Goal: Find specific page/section: Find specific page/section

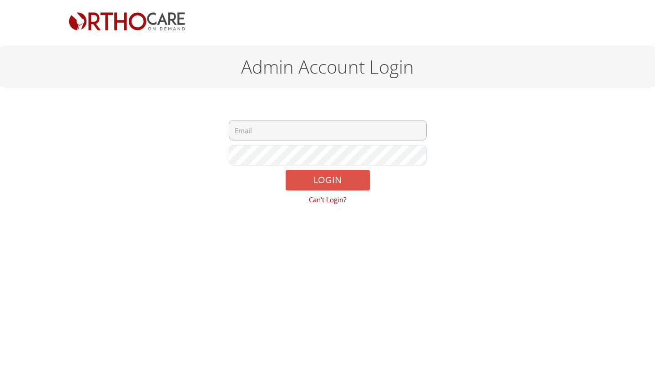
type input "tjgroganmd@orthocareondemand.com"
click at [311, 180] on button "LOGIN" at bounding box center [327, 180] width 84 height 20
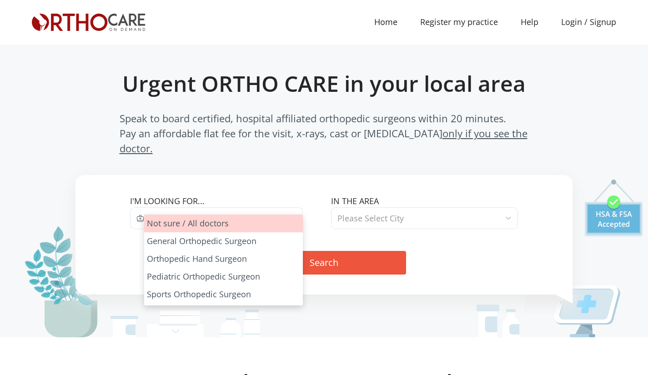
click at [294, 212] on span at bounding box center [293, 218] width 5 height 12
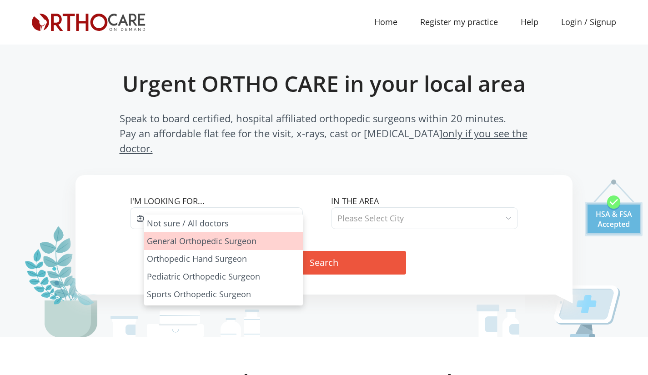
select select "1"
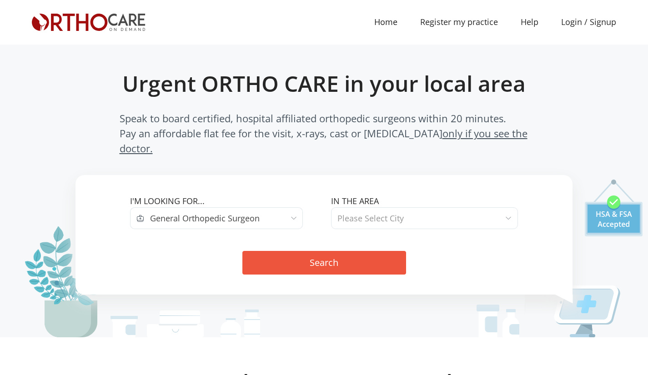
click at [507, 212] on span at bounding box center [507, 218] width 5 height 12
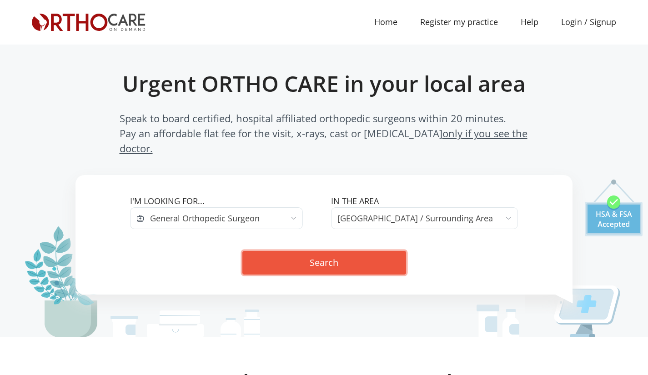
click at [302, 251] on button "Search" at bounding box center [324, 263] width 164 height 24
click at [508, 212] on span at bounding box center [507, 218] width 5 height 12
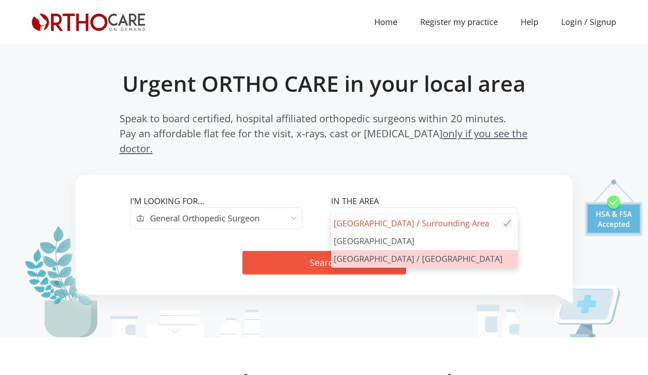
select select "San Francisco Bay Area"
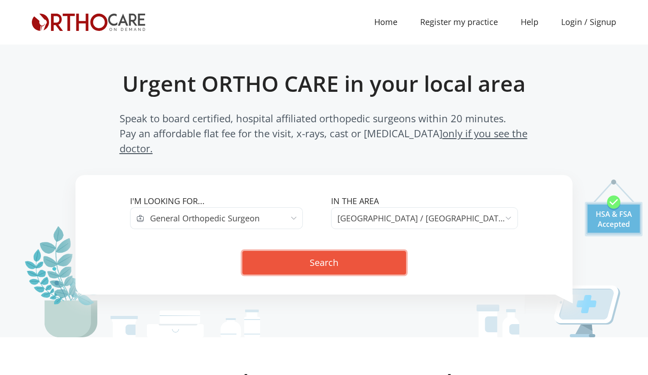
click at [348, 251] on button "Search" at bounding box center [324, 263] width 164 height 24
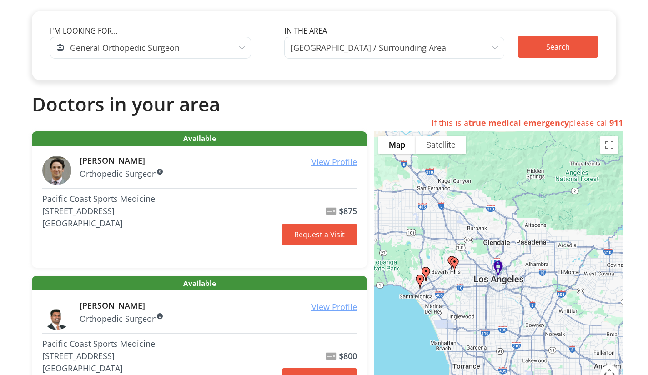
scroll to position [47, 0]
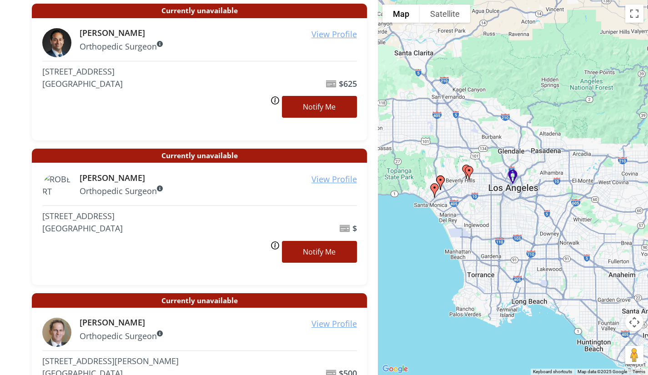
scroll to position [1044, 0]
click at [340, 179] on u "View Profile" at bounding box center [333, 179] width 45 height 11
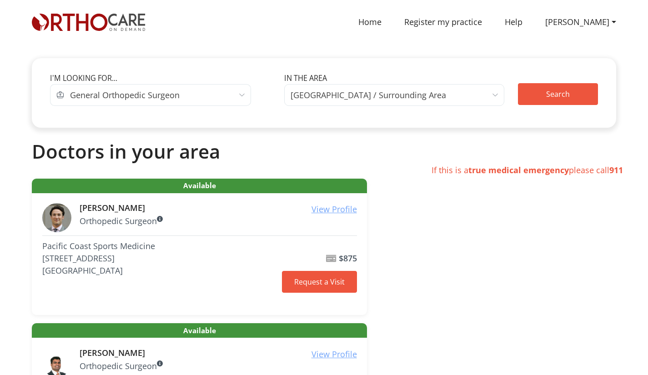
scroll to position [1044, 0]
